Goal: Transaction & Acquisition: Purchase product/service

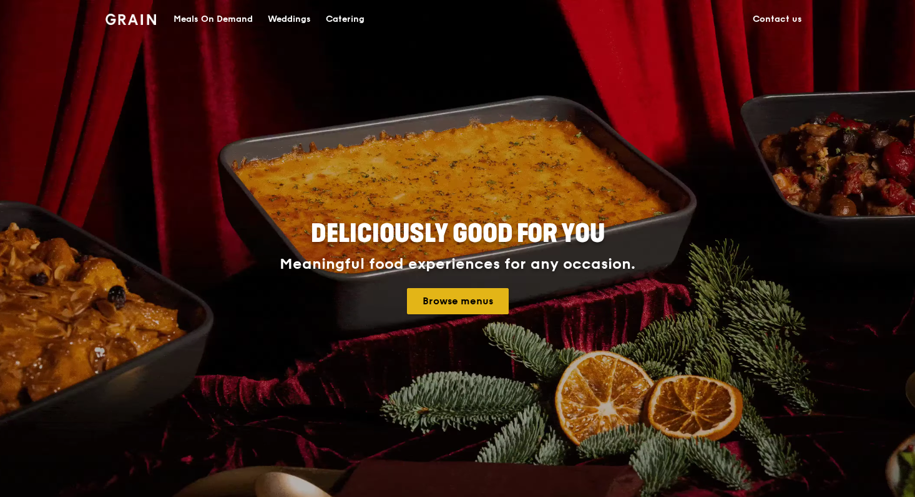
click at [448, 301] on link "Browse menus" at bounding box center [458, 301] width 102 height 26
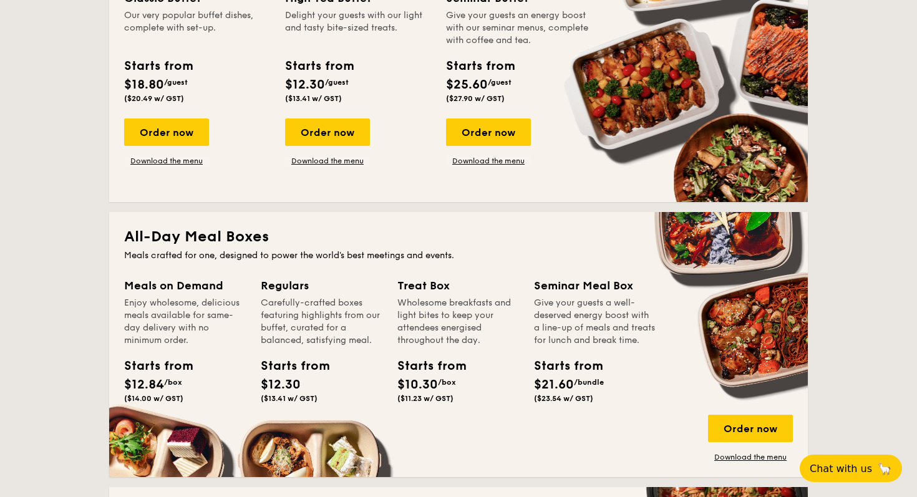
scroll to position [640, 0]
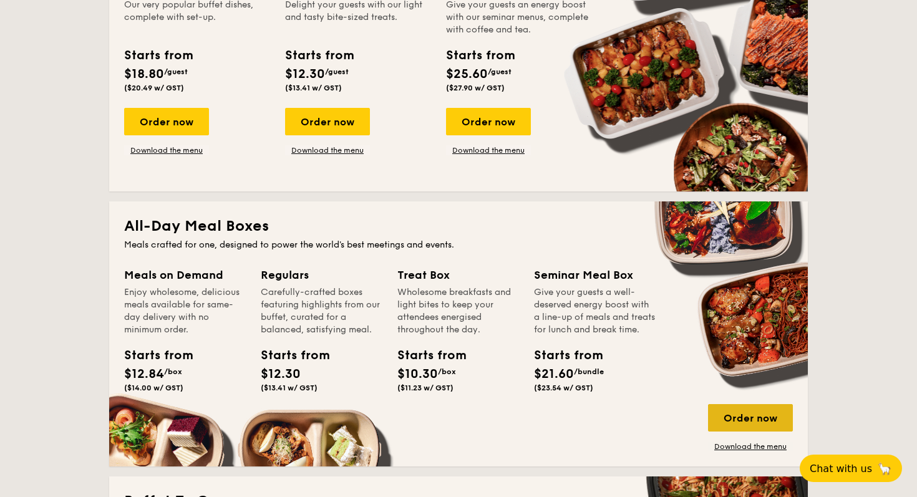
click at [739, 422] on div "Order now" at bounding box center [750, 417] width 85 height 27
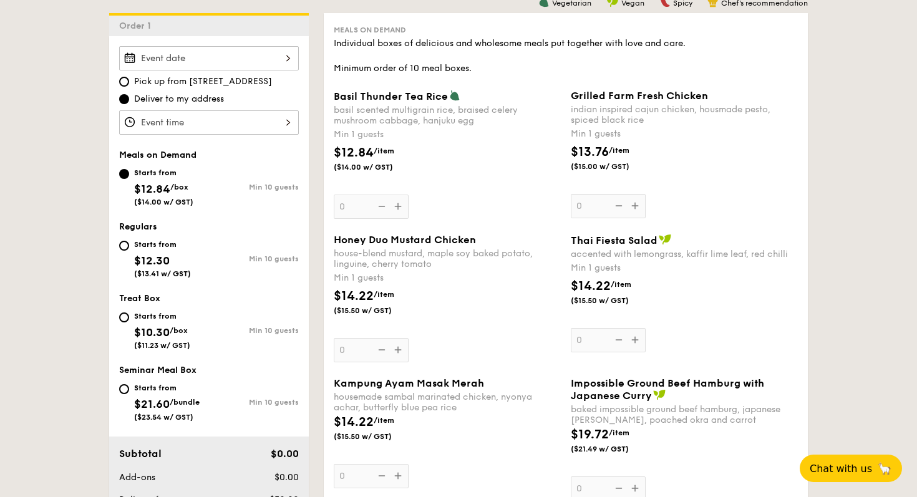
scroll to position [340, 0]
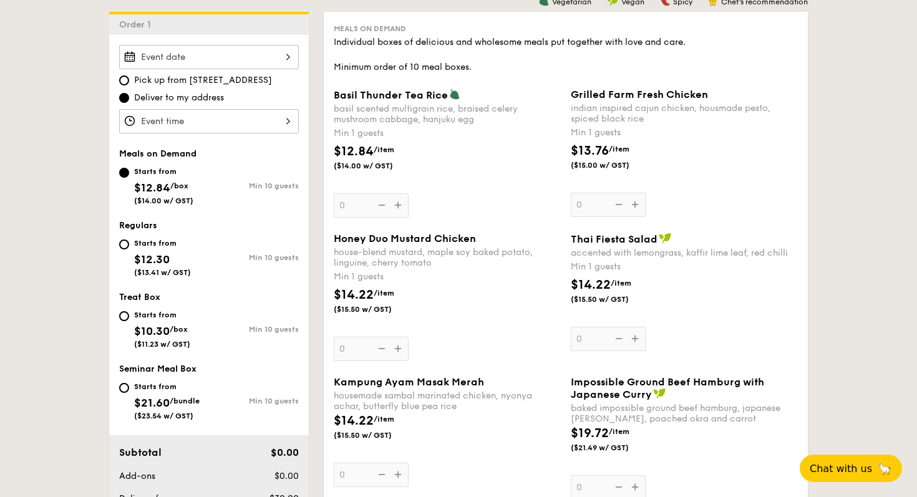
click at [623, 241] on span "Thai Fiesta Salad" at bounding box center [614, 239] width 87 height 12
click at [623, 327] on input "0" at bounding box center [608, 339] width 75 height 24
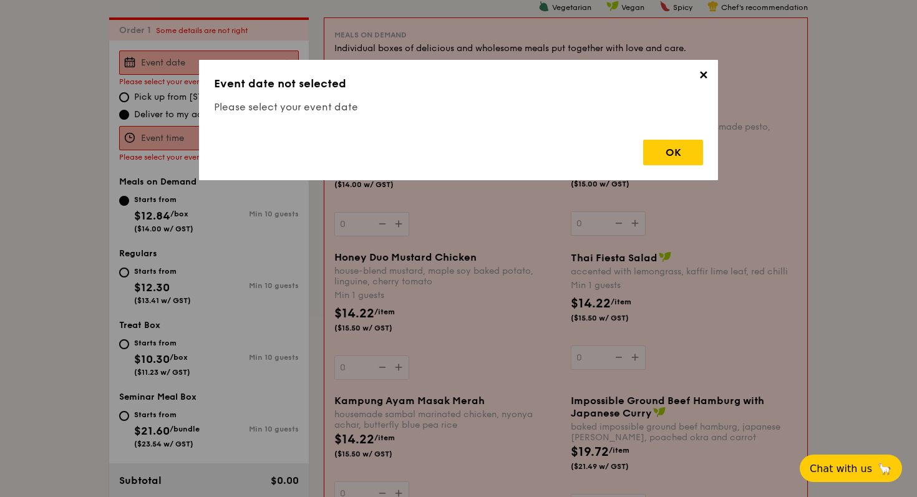
scroll to position [333, 0]
click at [669, 158] on div "OK" at bounding box center [673, 153] width 60 height 26
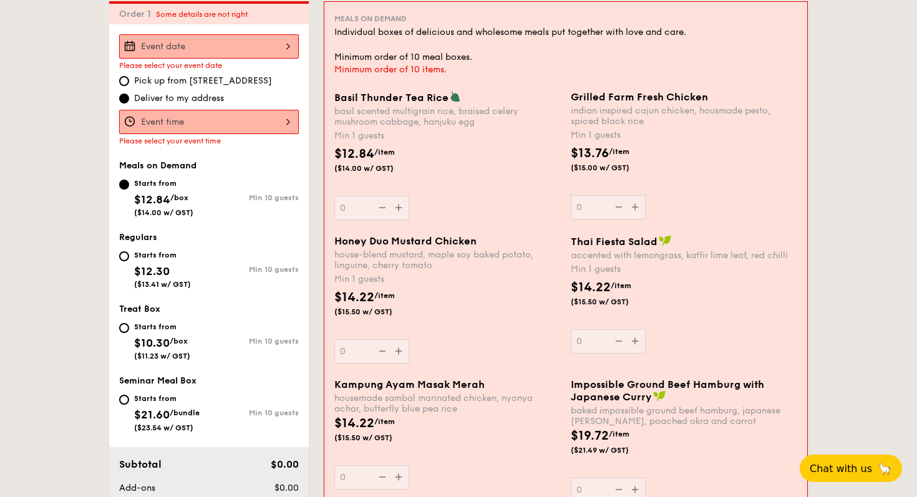
scroll to position [344, 0]
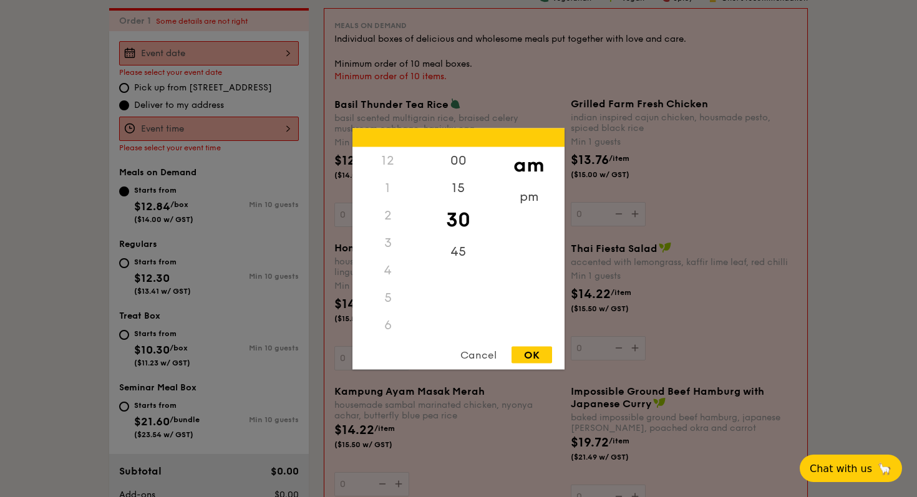
click at [250, 129] on div "12 1 2 3 4 5 6 7 8 9 10 11 00 15 30 45 am pm Cancel OK" at bounding box center [209, 129] width 180 height 24
click at [531, 356] on div "OK" at bounding box center [532, 354] width 41 height 17
type input "11:30AM"
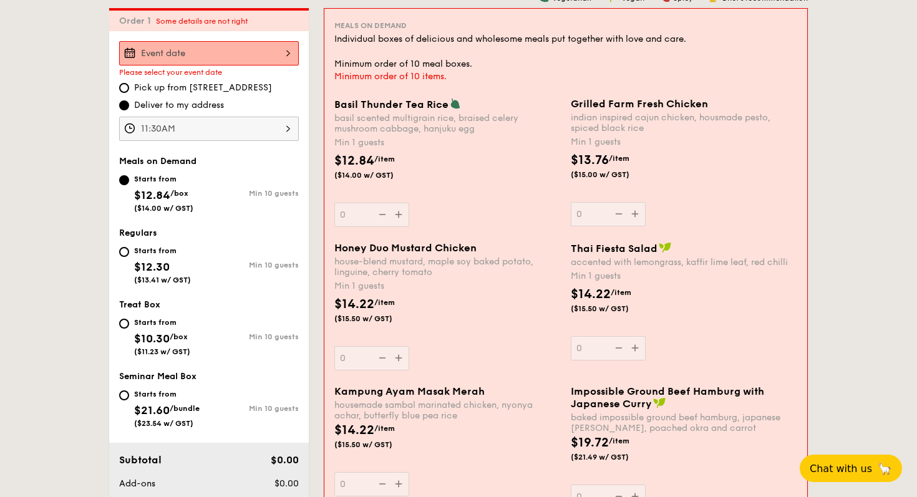
scroll to position [338, 0]
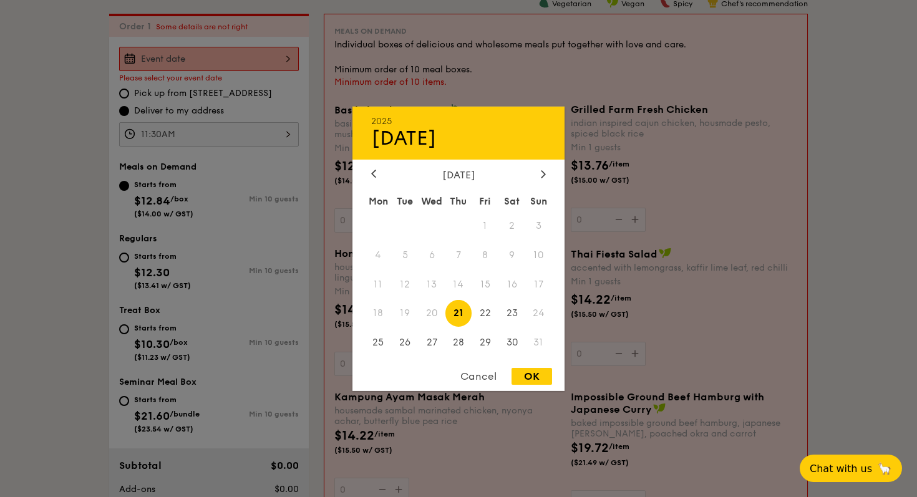
click at [256, 67] on div "2025 Aug 21 August 2025 Mon Tue Wed Thu Fri Sat Sun 1 2 3 4 5 6 7 8 9 10 11 12 …" at bounding box center [209, 59] width 180 height 24
click at [464, 315] on span "21" at bounding box center [459, 313] width 27 height 27
click at [485, 316] on span "22" at bounding box center [485, 313] width 27 height 27
click at [528, 376] on div "OK" at bounding box center [532, 376] width 41 height 17
type input "Aug 22, 2025"
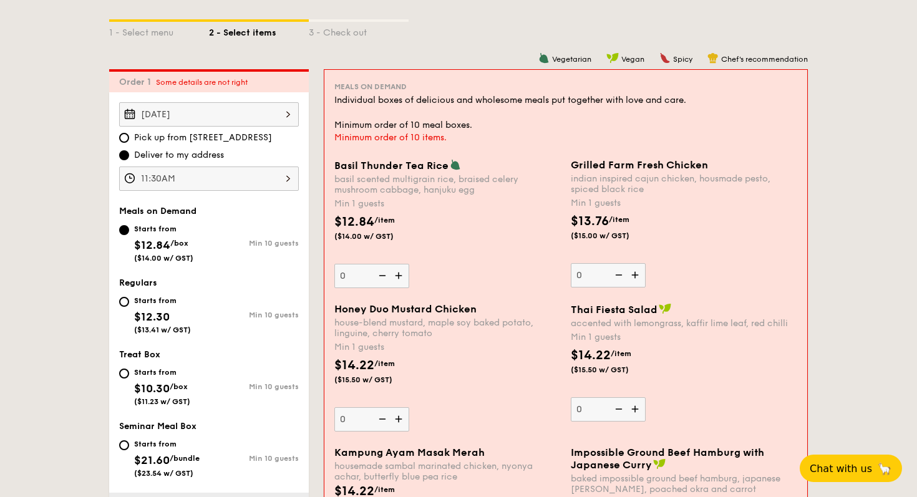
scroll to position [273, 0]
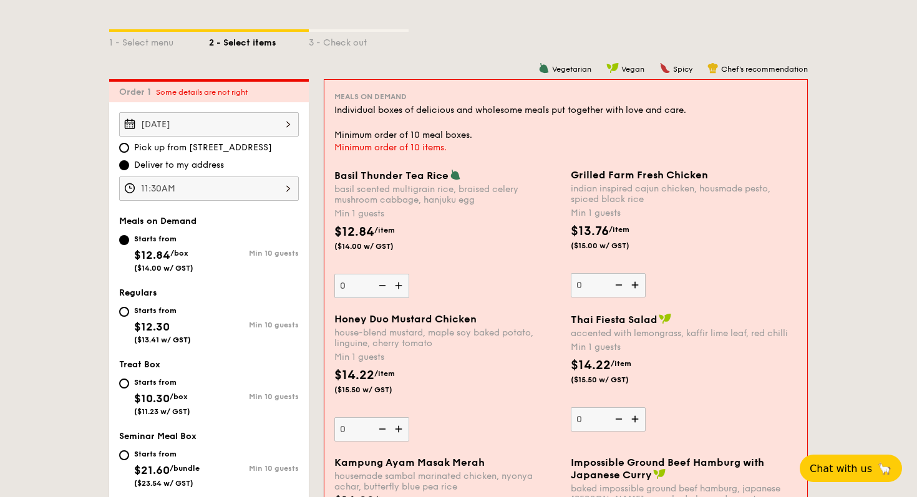
click at [648, 326] on span "Thai Fiesta Salad" at bounding box center [614, 320] width 87 height 12
click at [646, 407] on input "0" at bounding box center [608, 419] width 75 height 24
click at [637, 317] on span "Thai Fiesta Salad" at bounding box center [614, 320] width 87 height 12
click at [637, 407] on input "0" at bounding box center [608, 419] width 75 height 24
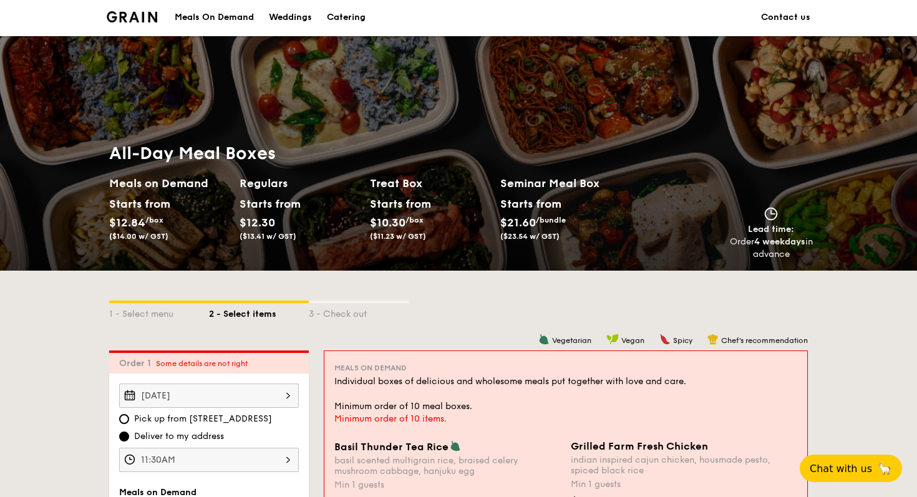
scroll to position [0, 0]
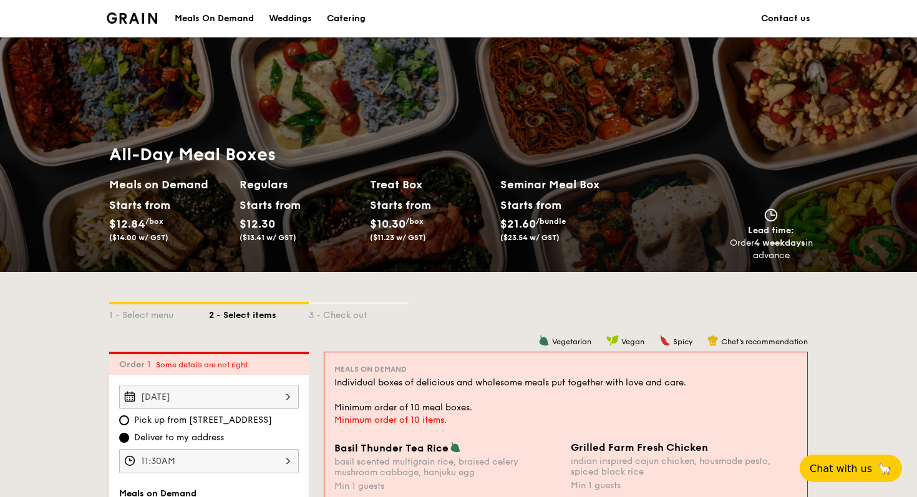
click at [167, 188] on h2 "Meals on Demand" at bounding box center [169, 184] width 120 height 17
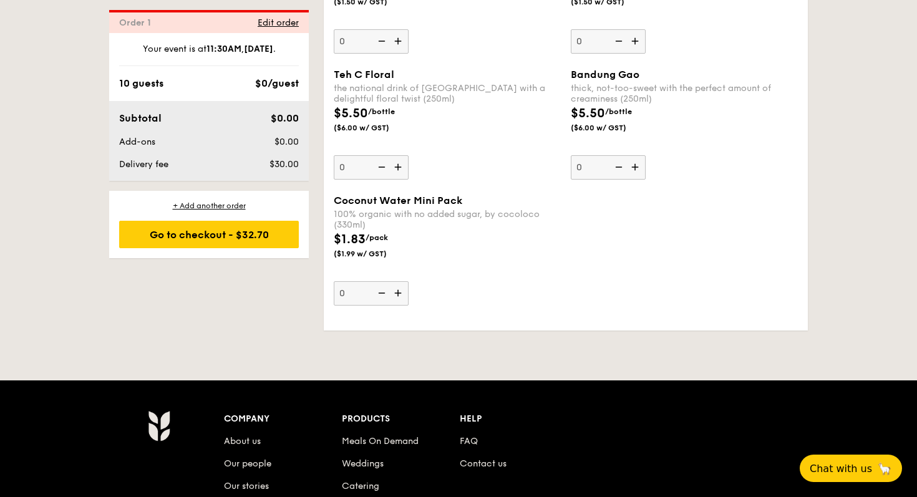
scroll to position [2572, 0]
